Goal: Task Accomplishment & Management: Complete application form

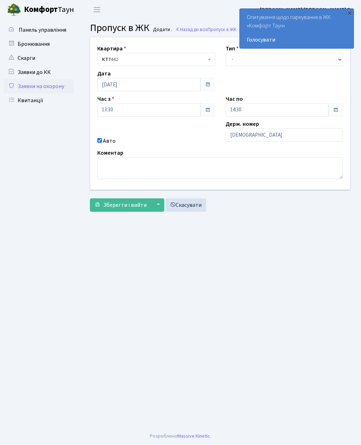
type input "[DEMOGRAPHIC_DATA]"
click at [240, 58] on select "- Доставка Таксі Гості Сервіс" at bounding box center [284, 59] width 118 height 13
select select "3"
click at [116, 204] on span "Зберегти і вийти" at bounding box center [124, 205] width 43 height 8
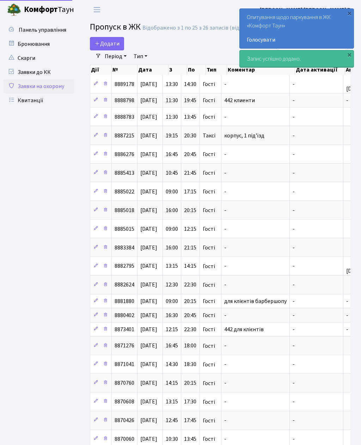
select select "25"
click at [110, 42] on span "Додати" at bounding box center [106, 44] width 25 height 8
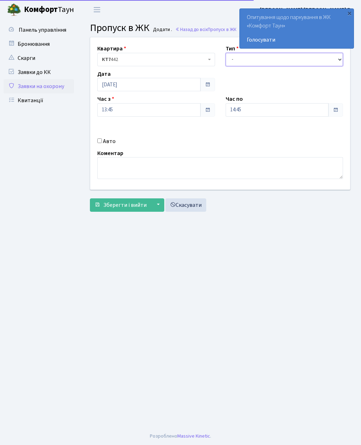
click at [239, 60] on select "- Доставка Таксі Гості Сервіс" at bounding box center [284, 59] width 118 height 13
select select "1"
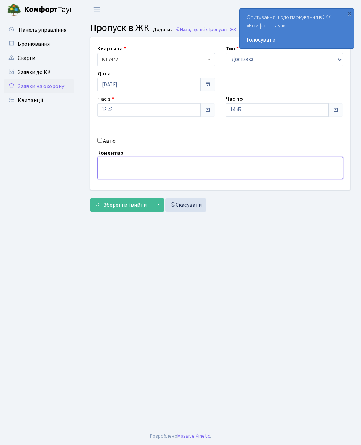
click at [178, 172] on textarea at bounding box center [220, 168] width 246 height 22
type textarea "Доставка доминос пица"
click at [130, 198] on button "Зберегти і вийти" at bounding box center [120, 204] width 61 height 13
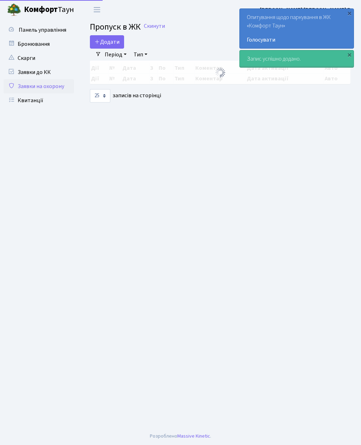
select select "25"
